Goal: Task Accomplishment & Management: Complete application form

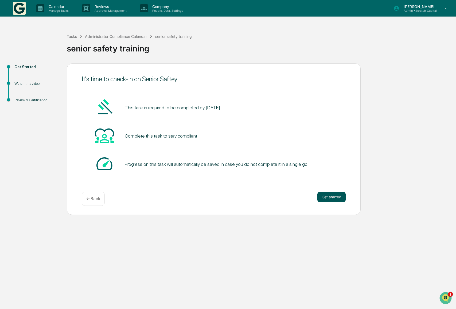
click at [335, 200] on button "Get started" at bounding box center [331, 197] width 28 height 11
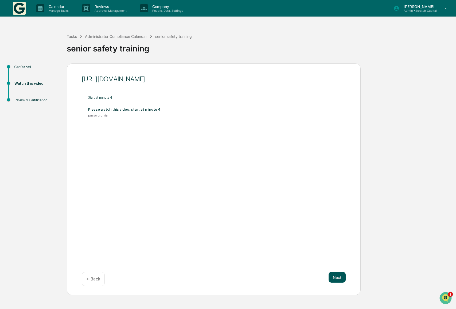
click at [336, 277] on button "Next" at bounding box center [336, 277] width 17 height 11
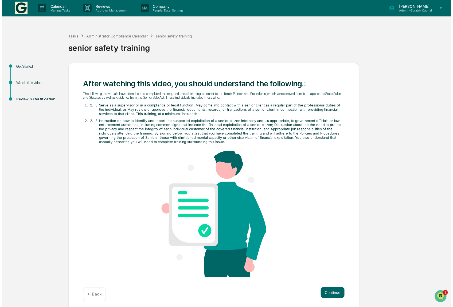
scroll to position [3, 0]
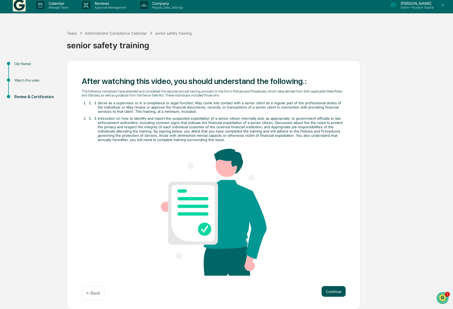
click at [333, 294] on button "Continue" at bounding box center [334, 292] width 24 height 11
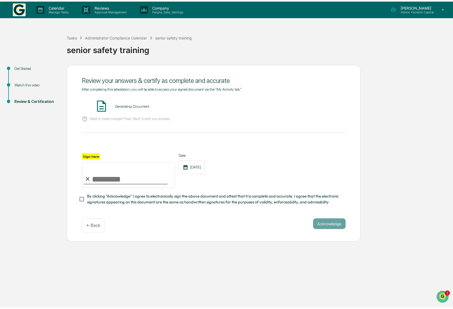
scroll to position [0, 0]
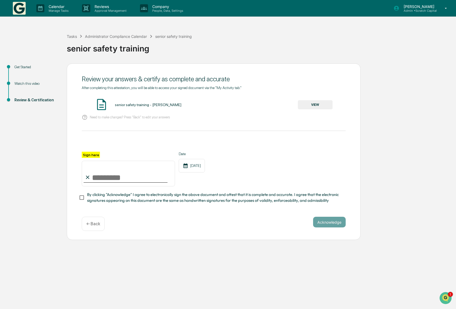
click at [102, 175] on input "Sign here" at bounding box center [128, 174] width 93 height 26
type input "**********"
click at [228, 197] on span "By clicking "Acknowledge" I agree to electronically sign the above document and…" at bounding box center [214, 198] width 254 height 12
click at [336, 225] on button "Acknowledge" at bounding box center [329, 222] width 33 height 11
click at [309, 103] on button "VIEW" at bounding box center [315, 104] width 35 height 9
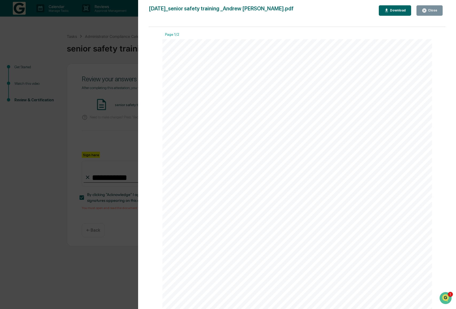
click at [429, 10] on div "Close" at bounding box center [432, 11] width 10 height 4
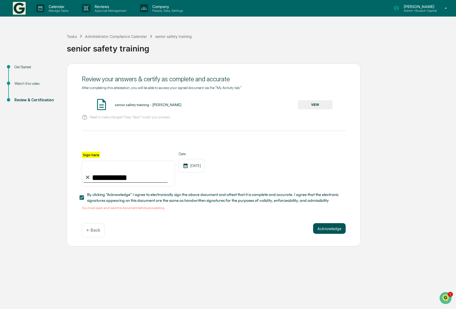
click at [324, 228] on button "Acknowledge" at bounding box center [329, 229] width 33 height 11
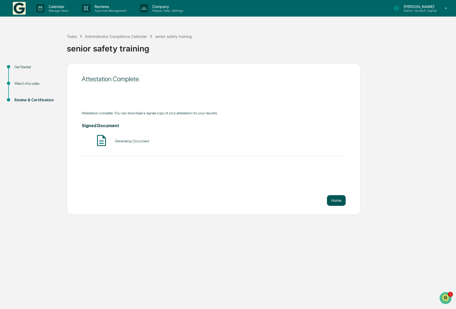
click at [328, 203] on button "Home" at bounding box center [336, 200] width 19 height 11
